Goal: Navigation & Orientation: Find specific page/section

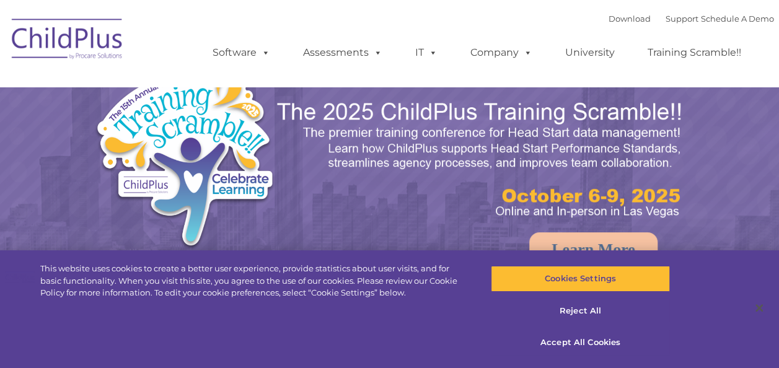
select select "MEDIUM"
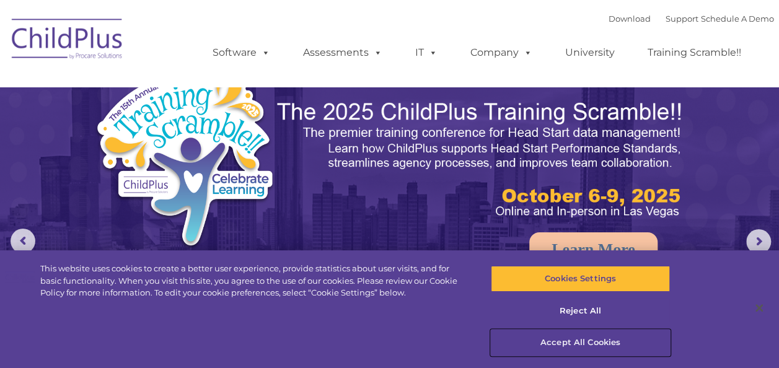
click at [582, 344] on button "Accept All Cookies" at bounding box center [580, 342] width 179 height 26
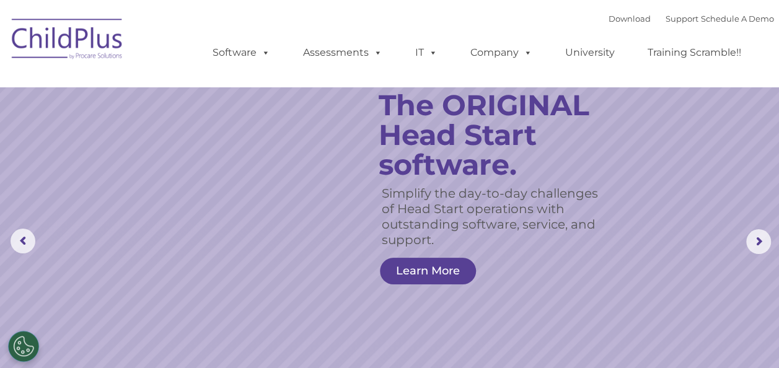
drag, startPoint x: 582, startPoint y: 344, endPoint x: 277, endPoint y: 9, distance: 453.4
click at [277, 9] on nav "Download Support | Schedule A Demo  MENU MENU Software ChildPlus: The original…" at bounding box center [389, 43] width 779 height 87
